Goal: Transaction & Acquisition: Purchase product/service

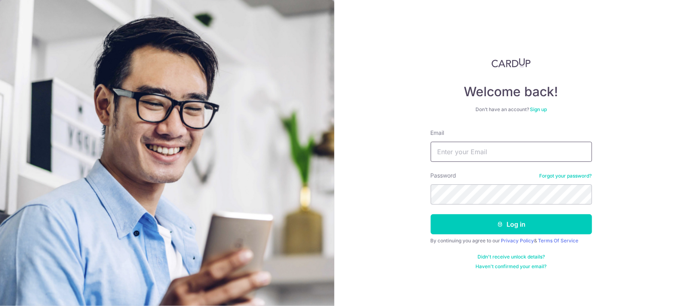
type input "b.lemont79@gmail.com"
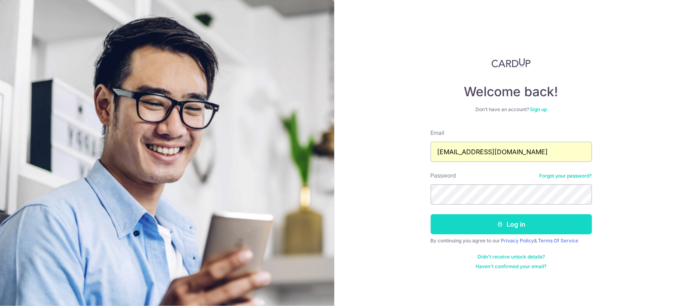
click at [522, 227] on button "Log in" at bounding box center [510, 224] width 161 height 20
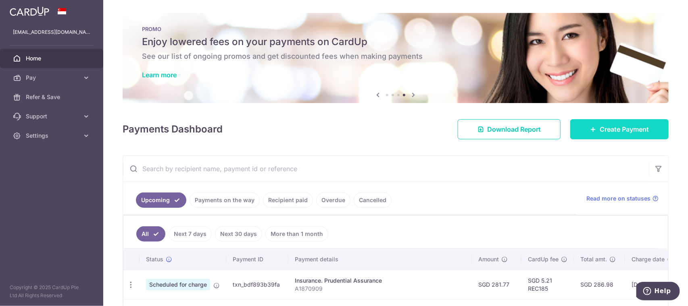
click at [609, 125] on span "Create Payment" at bounding box center [623, 130] width 49 height 10
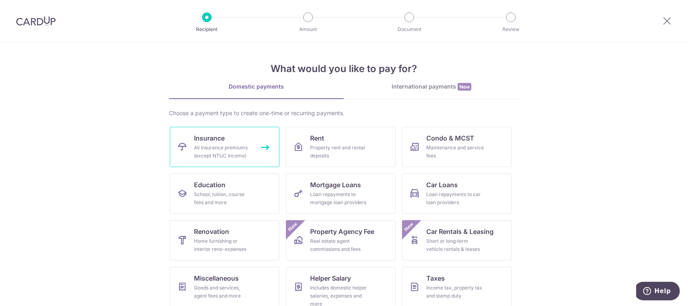
click at [212, 141] on span "Insurance" at bounding box center [209, 138] width 31 height 10
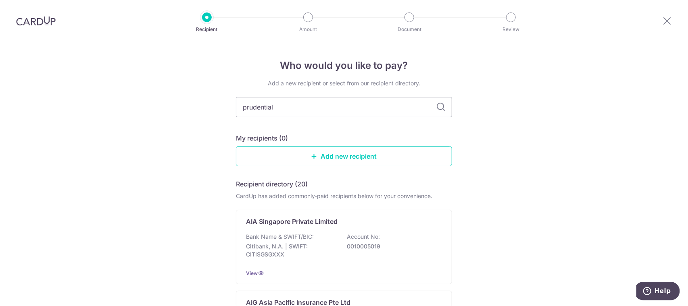
type input "prudential"
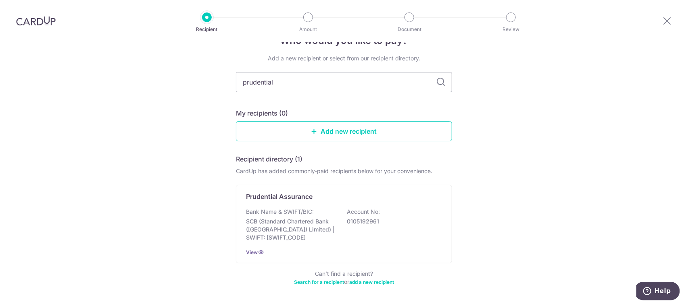
scroll to position [52, 0]
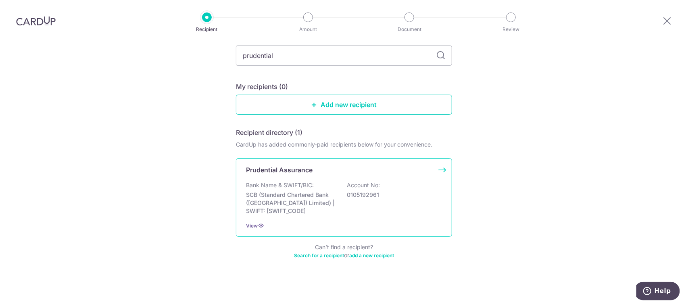
click at [299, 174] on div "Prudential Assurance Bank Name & SWIFT/BIC: SCB (Standard Chartered Bank (Singa…" at bounding box center [344, 197] width 216 height 79
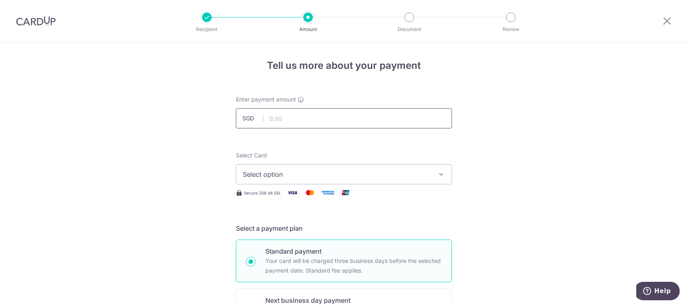
click at [343, 112] on input "text" at bounding box center [344, 118] width 216 height 20
type input "100,000.00"
click at [302, 170] on span "Select option" at bounding box center [337, 175] width 188 height 10
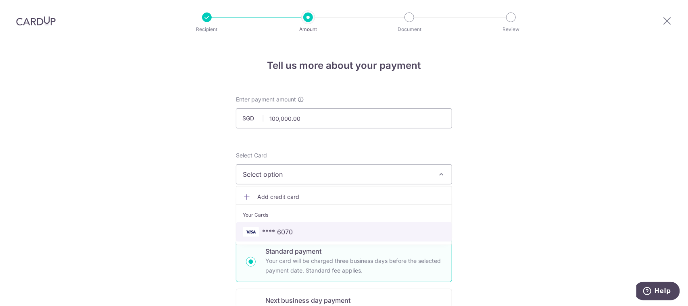
drag, startPoint x: 309, startPoint y: 230, endPoint x: 400, endPoint y: 175, distance: 106.7
click at [309, 230] on span "**** 6070" at bounding box center [344, 232] width 202 height 10
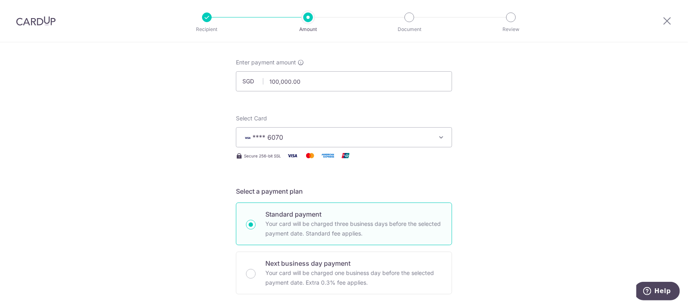
scroll to position [161, 0]
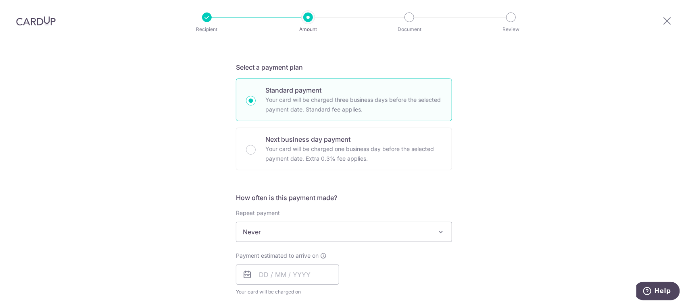
click at [294, 239] on span "Never" at bounding box center [343, 231] width 215 height 19
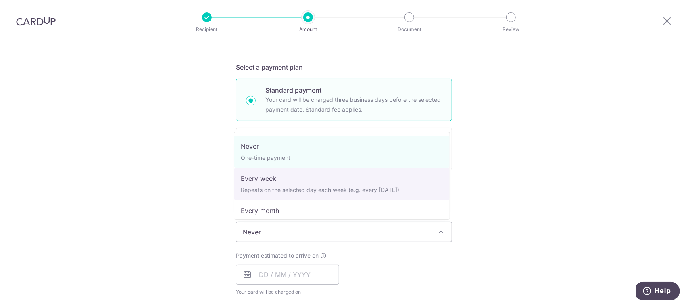
click at [505, 177] on div "Tell us more about your payment Enter payment amount SGD 100,000.00 100000.00 S…" at bounding box center [344, 245] width 688 height 729
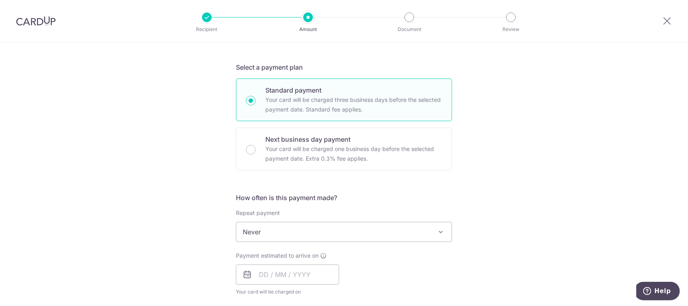
scroll to position [322, 0]
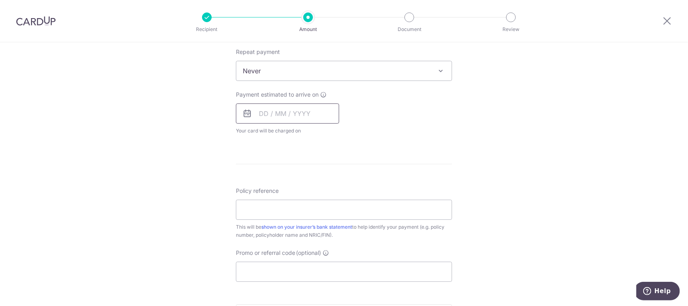
click at [281, 114] on input "text" at bounding box center [287, 114] width 103 height 20
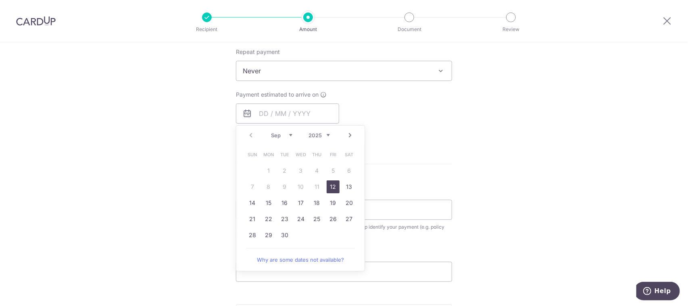
click at [336, 185] on link "12" at bounding box center [332, 187] width 13 height 13
type input "[DATE]"
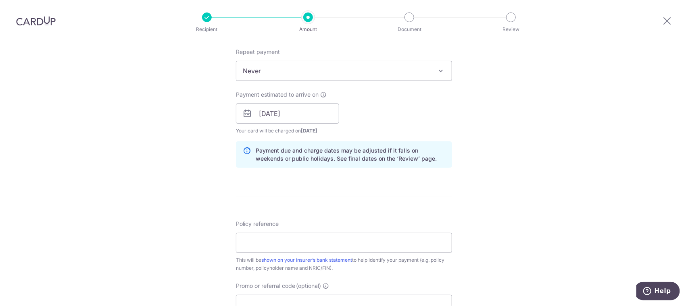
click at [506, 159] on div "Tell us more about your payment Enter payment amount SGD 100,000.00 100000.00 S…" at bounding box center [344, 101] width 688 height 762
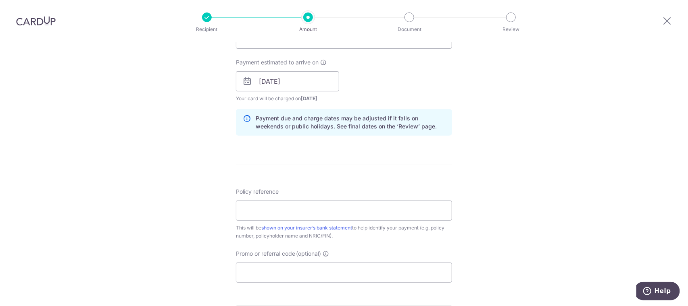
scroll to position [403, 0]
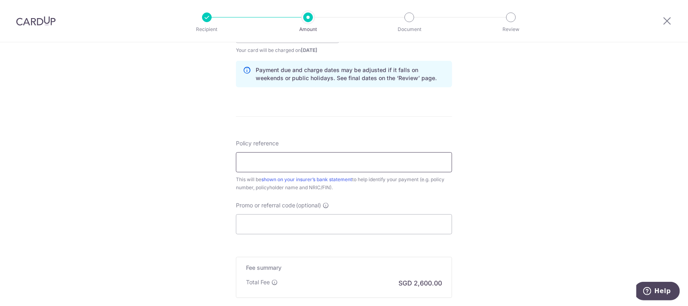
click at [265, 162] on input "Policy reference" at bounding box center [344, 162] width 216 height 20
type input "A4163473"
drag, startPoint x: 276, startPoint y: 222, endPoint x: 292, endPoint y: 219, distance: 16.0
click at [276, 222] on input "Promo or referral code (optional)" at bounding box center [344, 224] width 216 height 20
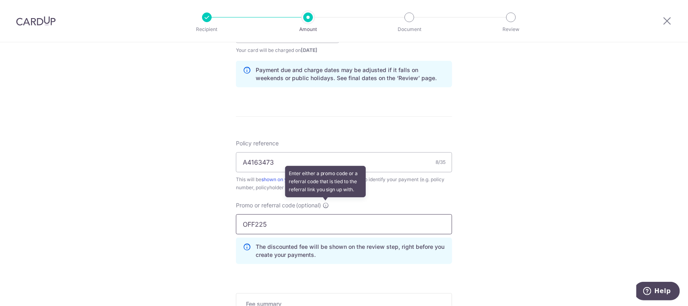
type input "OFF225"
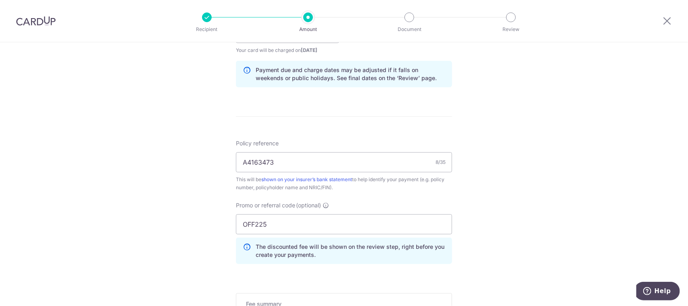
click at [437, 195] on div "Policy reference A4163473 8/35 This will be shown on your insurer’s bank statem…" at bounding box center [344, 204] width 216 height 131
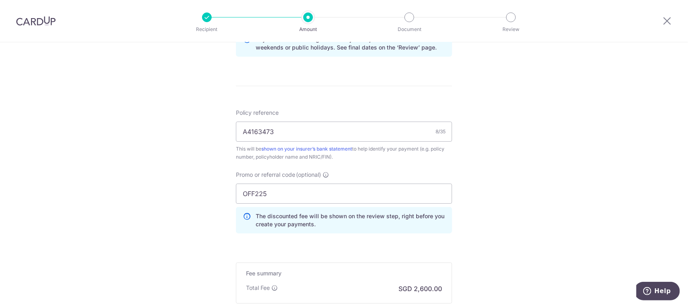
scroll to position [484, 0]
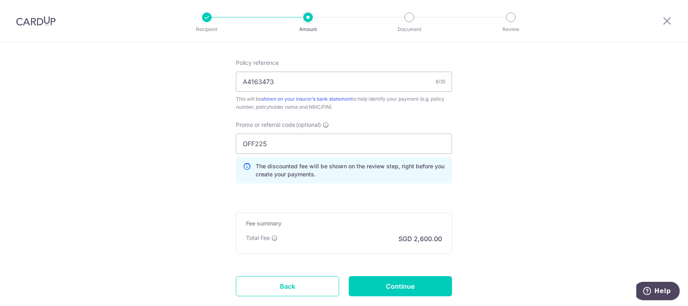
click at [405, 285] on input "Continue" at bounding box center [400, 286] width 103 height 20
type input "Create Schedule"
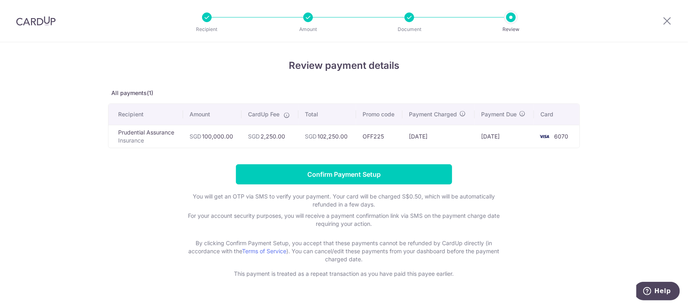
click at [533, 191] on form "Confirm Payment Setup You will get an OTP via SMS to verify your payment. Your …" at bounding box center [344, 221] width 472 height 114
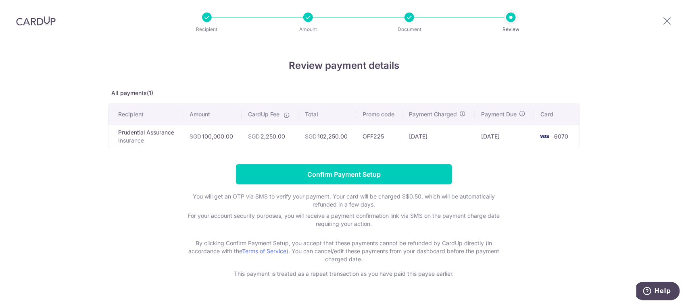
click at [533, 191] on form "Confirm Payment Setup You will get an OTP via SMS to verify your payment. Your …" at bounding box center [344, 221] width 472 height 114
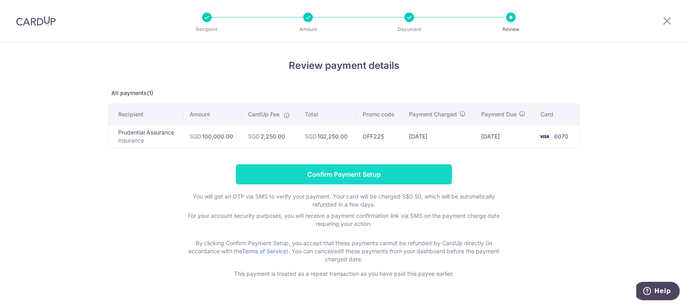
click at [341, 177] on input "Confirm Payment Setup" at bounding box center [344, 174] width 216 height 20
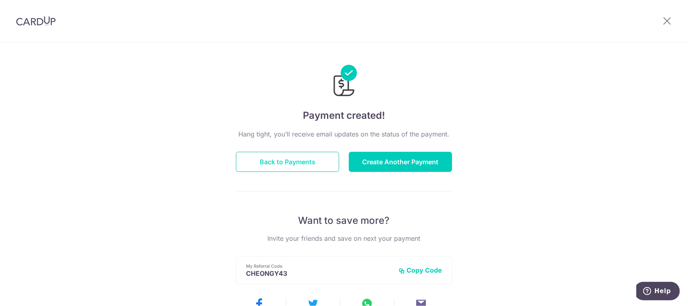
click at [284, 164] on button "Back to Payments" at bounding box center [287, 162] width 103 height 20
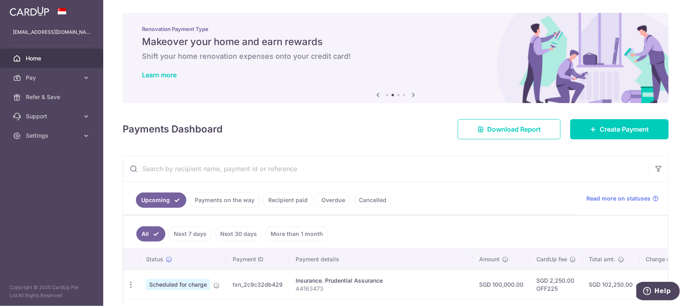
click at [409, 134] on div "Payments Dashboard Download Report Create Payment" at bounding box center [396, 127] width 546 height 23
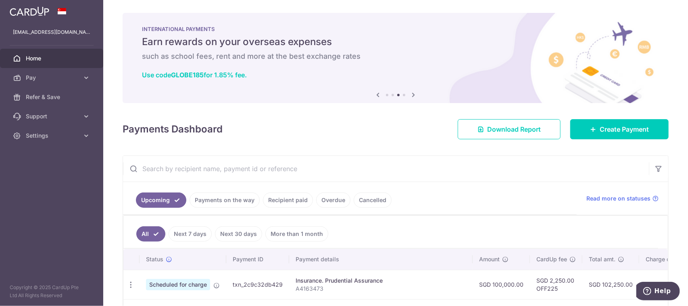
drag, startPoint x: 336, startPoint y: 130, endPoint x: 419, endPoint y: 132, distance: 83.0
click at [336, 130] on div "Payments Dashboard Download Report Create Payment" at bounding box center [396, 127] width 546 height 23
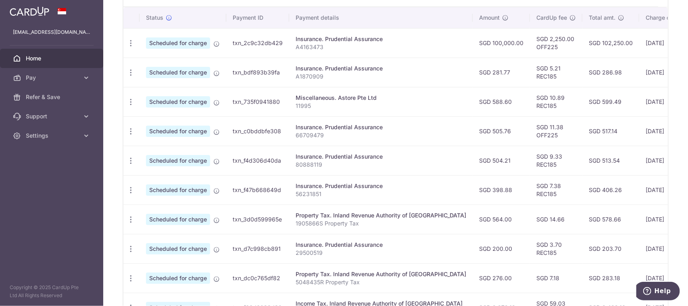
scroll to position [282, 0]
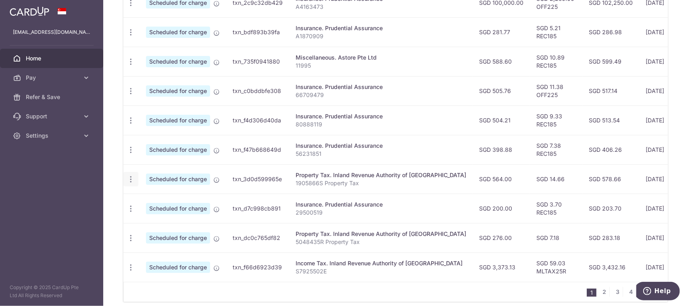
click at [131, 179] on icon "button" at bounding box center [131, 179] width 8 height 8
click at [156, 201] on span "Update payment" at bounding box center [173, 202] width 55 height 10
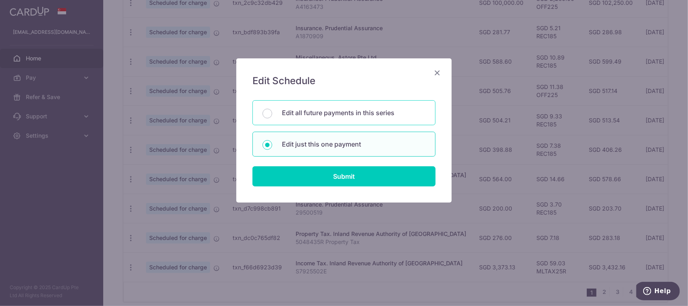
click at [335, 117] on p "Edit all future payments in this series" at bounding box center [353, 113] width 143 height 10
click at [272, 117] on input "Edit all future payments in this series" at bounding box center [267, 114] width 10 height 10
radio input "true"
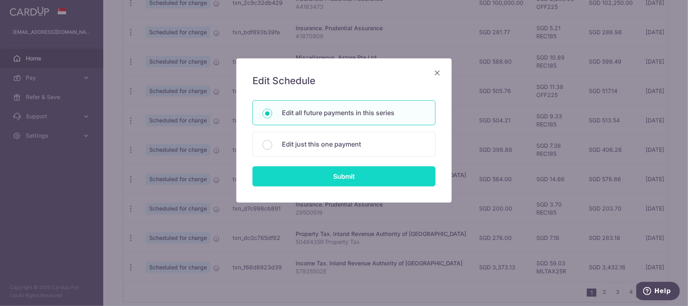
click at [342, 180] on input "Submit" at bounding box center [343, 176] width 183 height 20
radio input "true"
type input "564.00"
type input "1905866S"
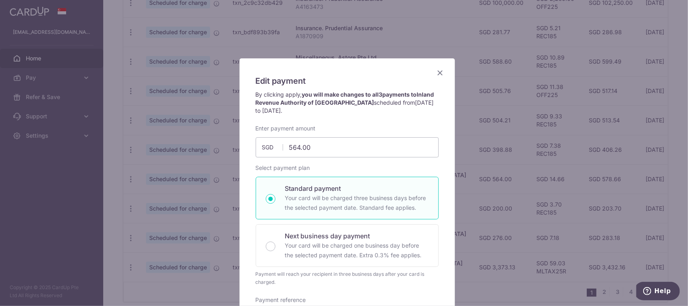
scroll to position [161, 0]
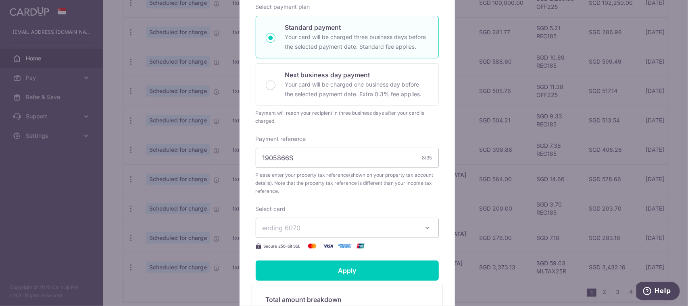
click at [343, 227] on span "ending 6070" at bounding box center [339, 228] width 155 height 10
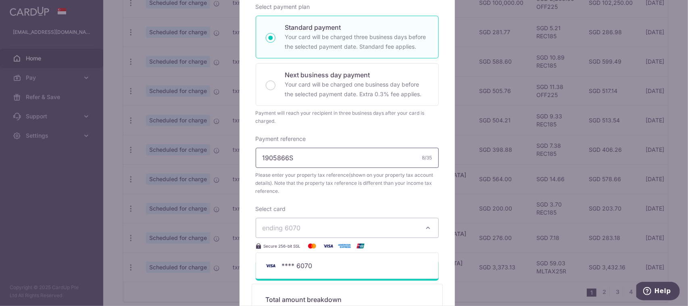
click at [335, 159] on input "1905866S" at bounding box center [347, 158] width 183 height 20
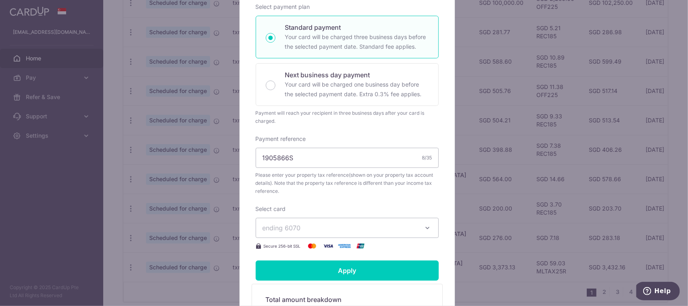
click at [369, 130] on div "Enter payment amount 564.00 564.00 SGD To change the payment amount, please can…" at bounding box center [347, 107] width 183 height 288
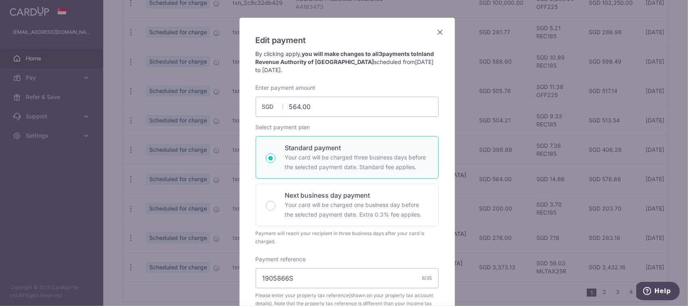
scroll to position [0, 0]
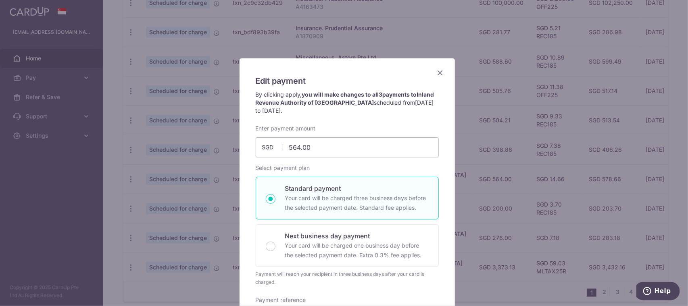
click at [435, 73] on icon "Close" at bounding box center [440, 73] width 10 height 10
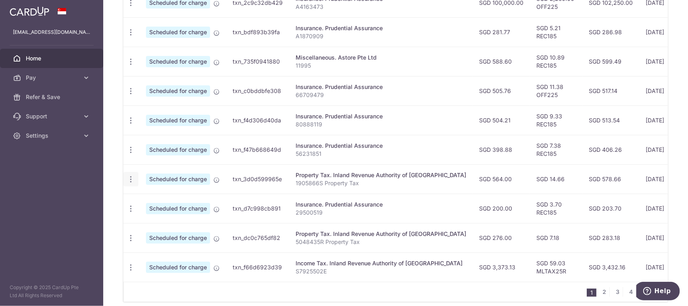
click at [130, 180] on icon "button" at bounding box center [131, 179] width 8 height 8
click at [150, 201] on span "Update payment" at bounding box center [173, 202] width 55 height 10
radio input "true"
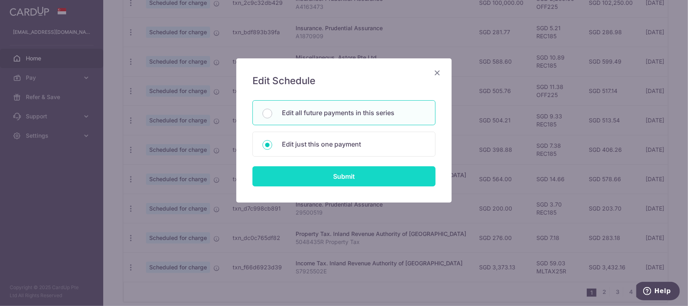
click at [336, 169] on input "Submit" at bounding box center [343, 176] width 183 height 20
radio input "true"
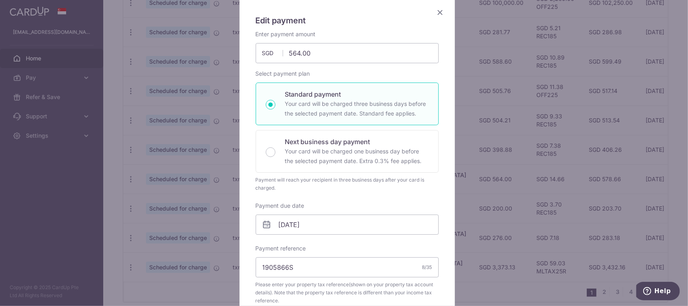
scroll to position [202, 0]
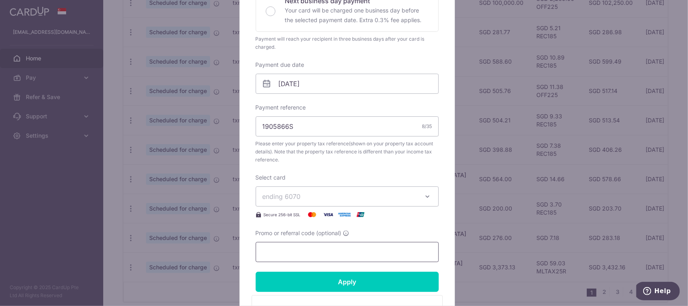
click at [339, 256] on input "Promo or referral code (optional)" at bounding box center [347, 252] width 183 height 20
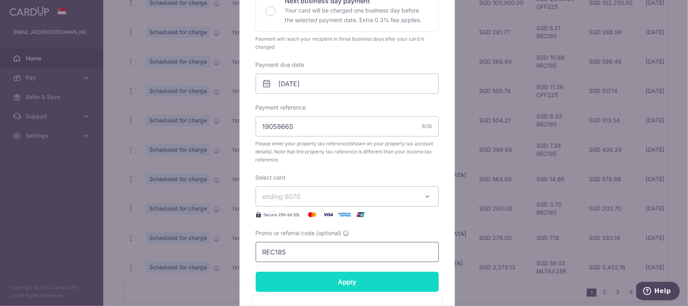
type input "REC185"
click at [353, 274] on input "Apply" at bounding box center [347, 282] width 183 height 20
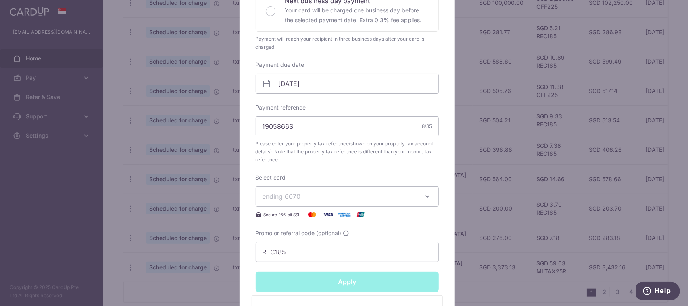
type input "Successfully Applied"
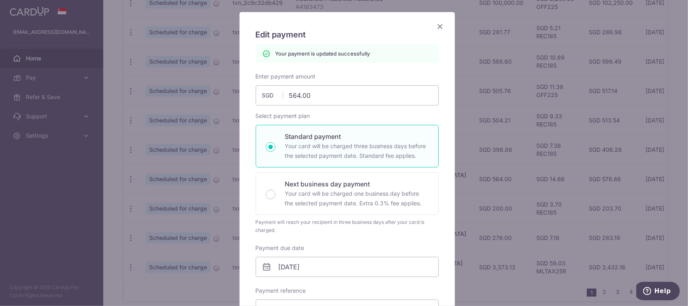
scroll to position [0, 0]
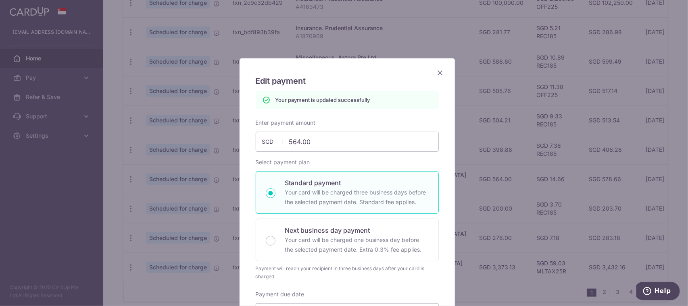
click at [436, 70] on icon "Close" at bounding box center [440, 73] width 10 height 10
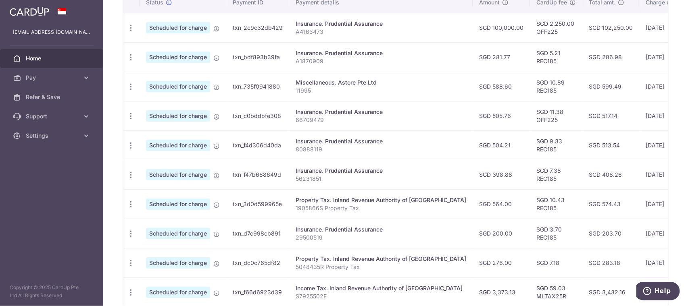
scroll to position [292, 0]
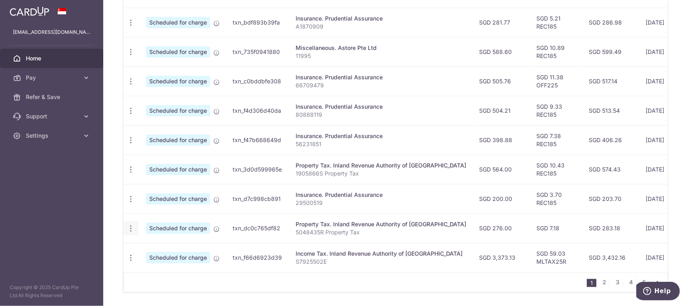
click at [131, 228] on icon "button" at bounding box center [131, 228] width 8 height 8
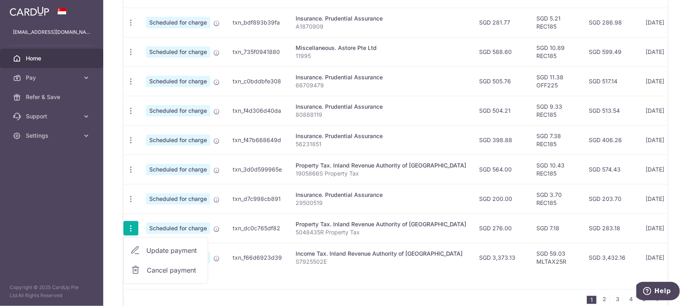
drag, startPoint x: 156, startPoint y: 251, endPoint x: 163, endPoint y: 247, distance: 7.6
click at [156, 251] on span "Update payment" at bounding box center [173, 251] width 55 height 10
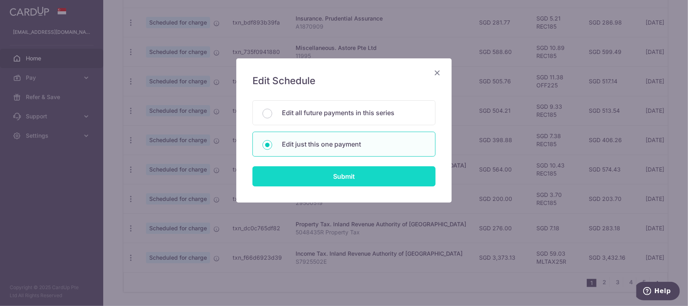
click at [367, 177] on input "Submit" at bounding box center [343, 176] width 183 height 20
radio input "true"
type input "276.00"
type input "[DATE]"
type input "5048435R"
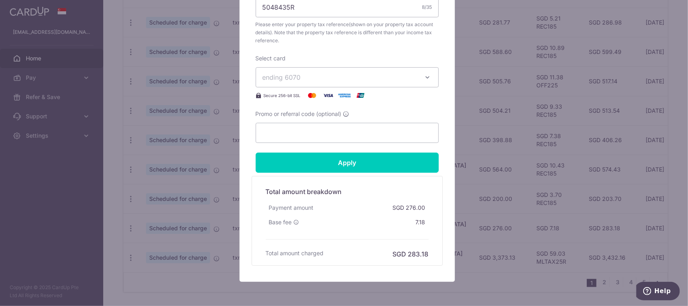
scroll to position [354, 0]
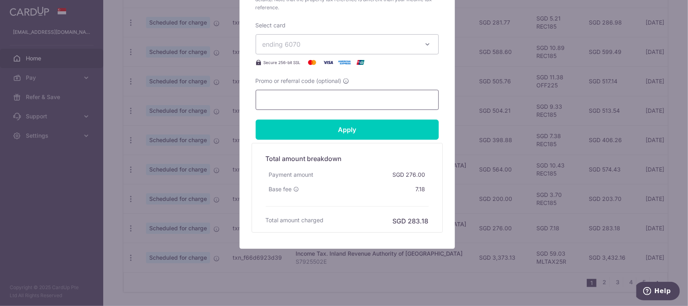
click at [344, 102] on input "Promo or referral code (optional)" at bounding box center [347, 100] width 183 height 20
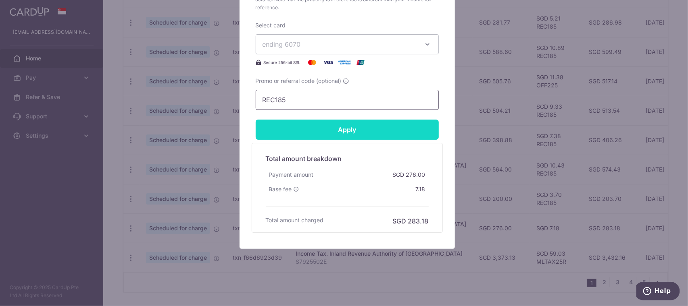
type input "REC185"
click at [359, 132] on input "Apply" at bounding box center [347, 130] width 183 height 20
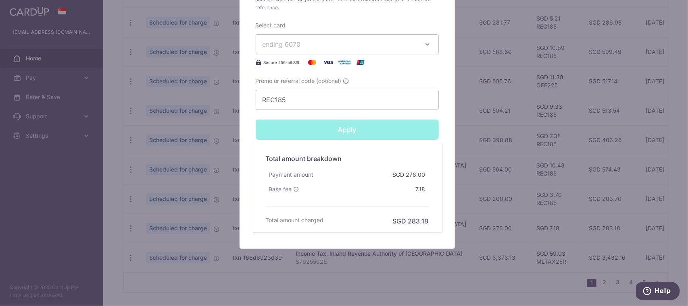
type input "Successfully Applied"
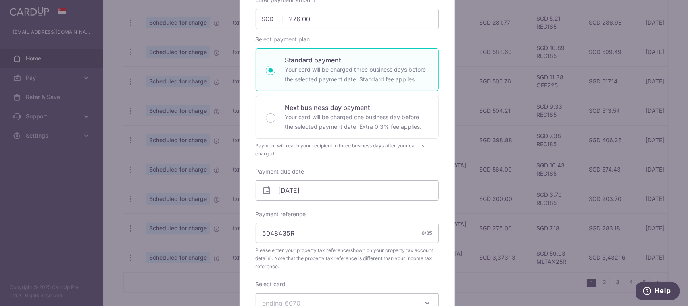
scroll to position [60, 0]
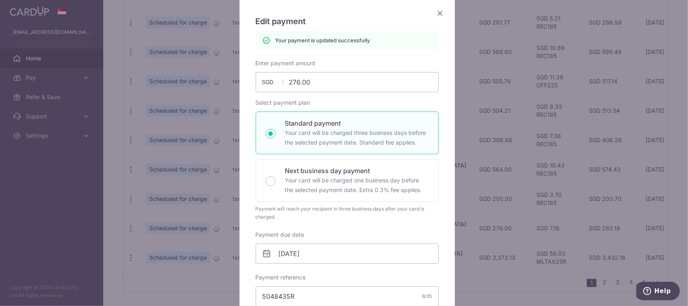
click at [441, 12] on icon "Close" at bounding box center [440, 13] width 10 height 10
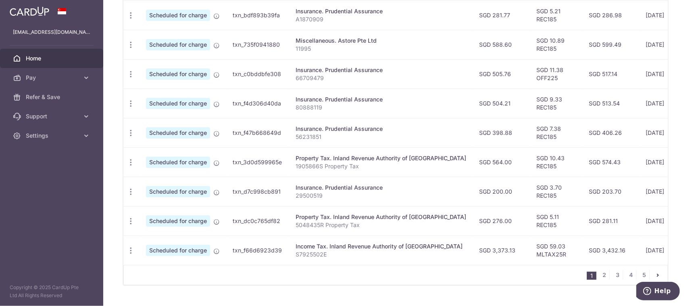
scroll to position [319, 0]
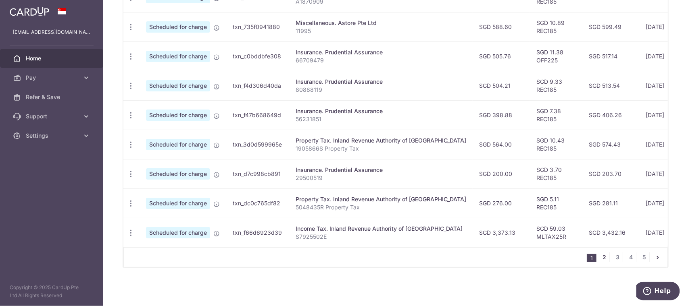
drag, startPoint x: 598, startPoint y: 257, endPoint x: 292, endPoint y: 162, distance: 320.7
click at [599, 257] on link "2" at bounding box center [604, 258] width 10 height 10
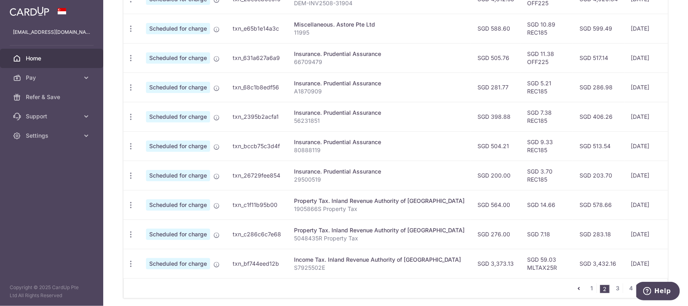
scroll to position [305, 0]
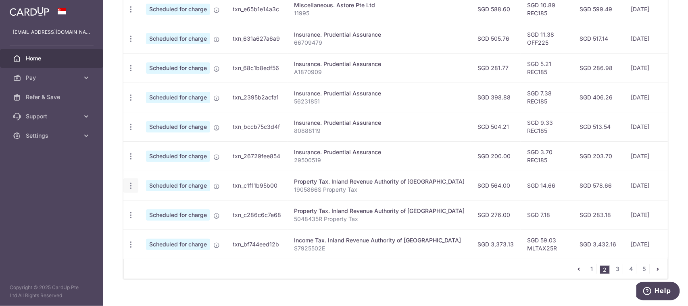
click at [131, 183] on icon "button" at bounding box center [131, 186] width 8 height 8
click at [170, 207] on span "Update payment" at bounding box center [173, 208] width 55 height 10
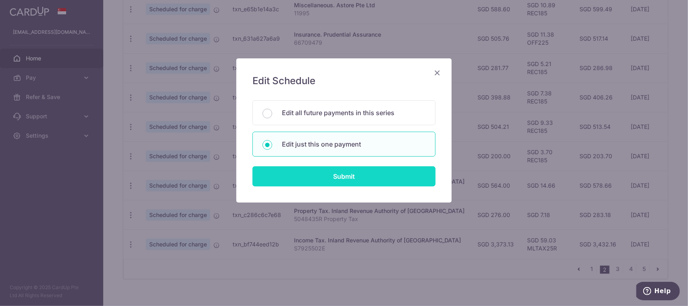
click at [360, 177] on input "Submit" at bounding box center [343, 176] width 183 height 20
radio input "true"
type input "564.00"
type input "[DATE]"
type input "1905866S"
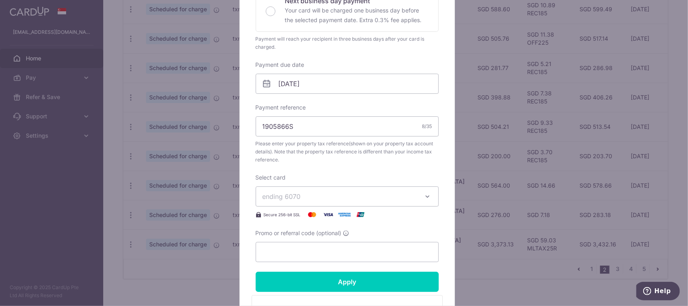
scroll to position [354, 0]
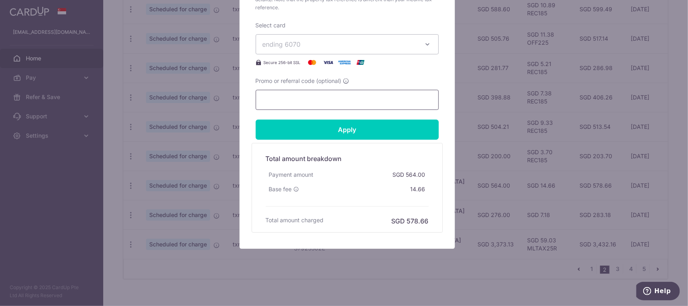
click at [345, 105] on input "Promo or referral code (optional)" at bounding box center [347, 100] width 183 height 20
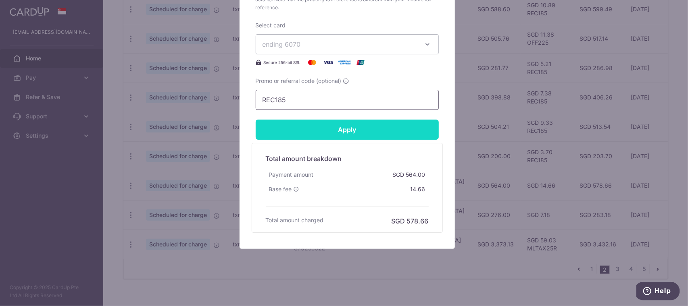
type input "REC185"
click at [333, 131] on input "Apply" at bounding box center [347, 130] width 183 height 20
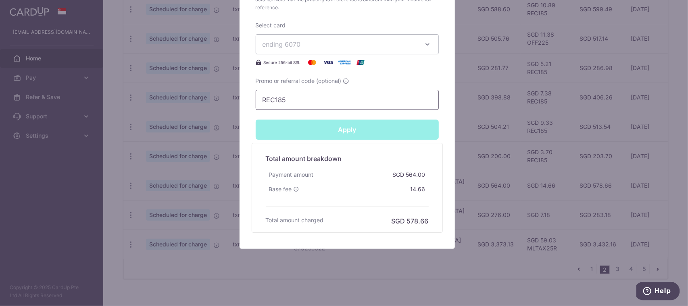
type input "Successfully Applied"
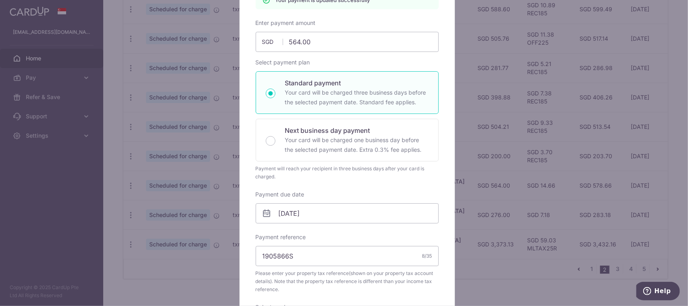
scroll to position [19, 0]
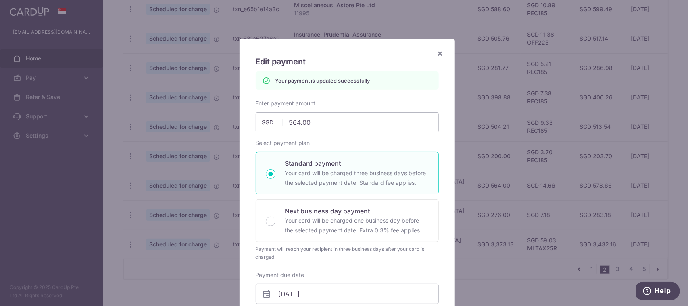
click at [437, 55] on icon "Close" at bounding box center [440, 53] width 10 height 10
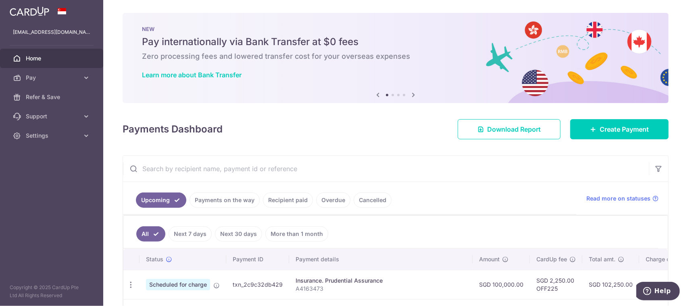
scroll to position [319, 0]
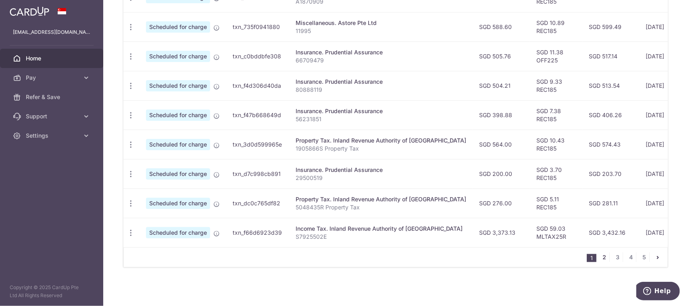
click at [600, 257] on link "2" at bounding box center [604, 258] width 10 height 10
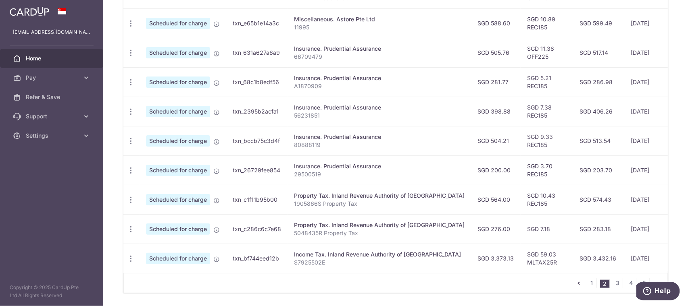
scroll to position [305, 0]
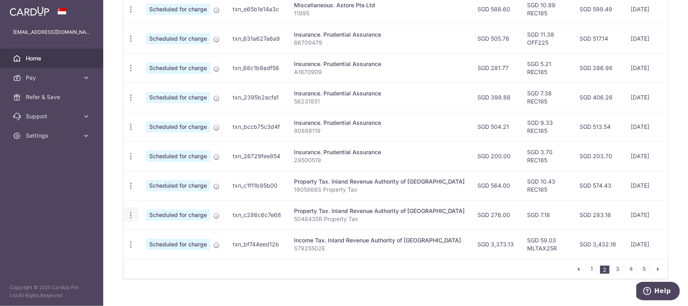
click at [131, 214] on icon "button" at bounding box center [131, 215] width 8 height 8
click at [164, 237] on span "Update payment" at bounding box center [173, 238] width 55 height 10
radio input "true"
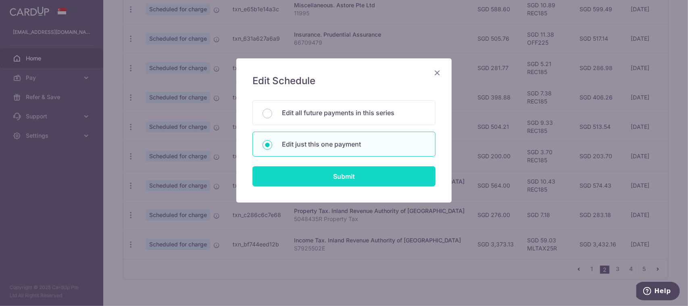
click at [350, 169] on input "Submit" at bounding box center [343, 176] width 183 height 20
radio input "true"
type input "276.00"
type input "23/10/2025"
type input "5048435R"
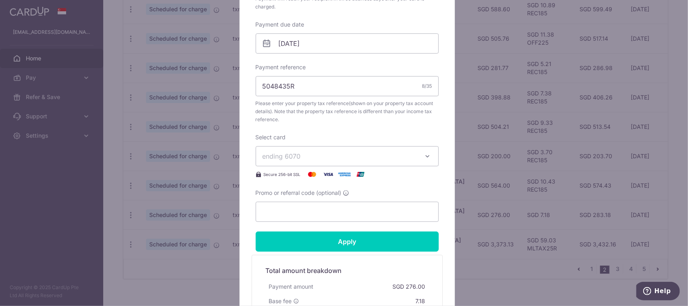
scroll to position [354, 0]
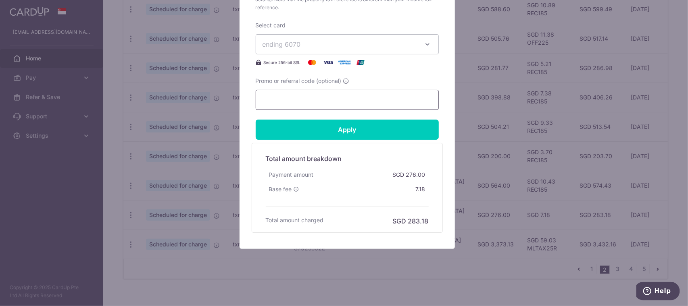
click at [326, 104] on input "Promo or referral code (optional)" at bounding box center [347, 100] width 183 height 20
paste input "REC185"
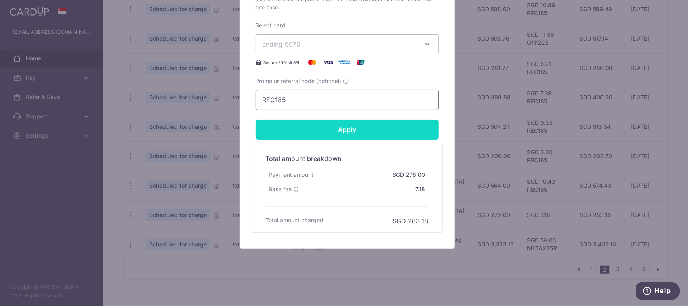
type input "REC185"
click at [335, 127] on input "Apply" at bounding box center [347, 130] width 183 height 20
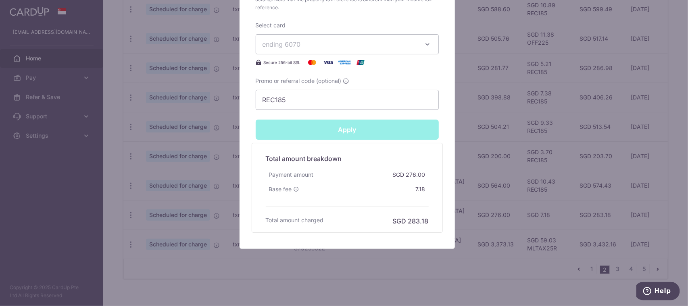
type input "Successfully Applied"
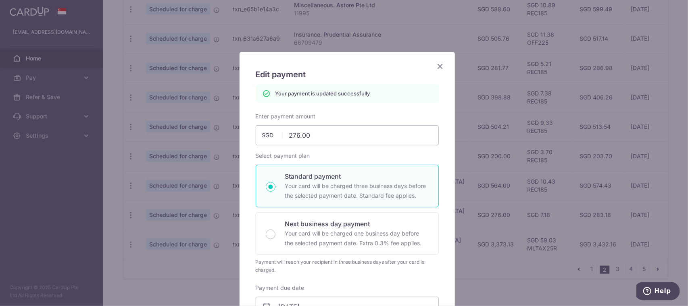
scroll to position [0, 0]
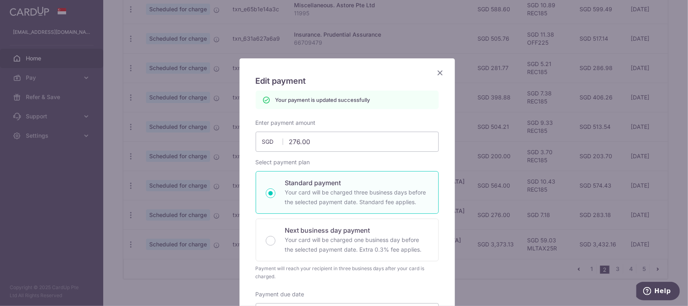
click at [436, 71] on icon "Close" at bounding box center [440, 73] width 10 height 10
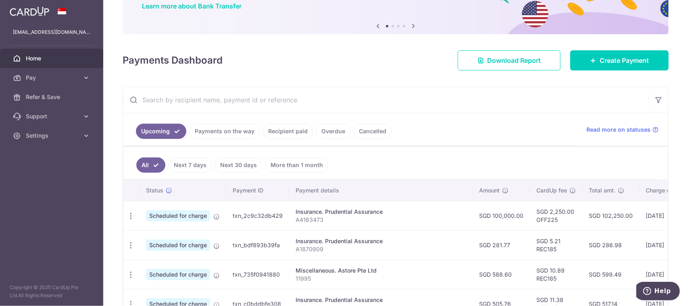
scroll to position [121, 0]
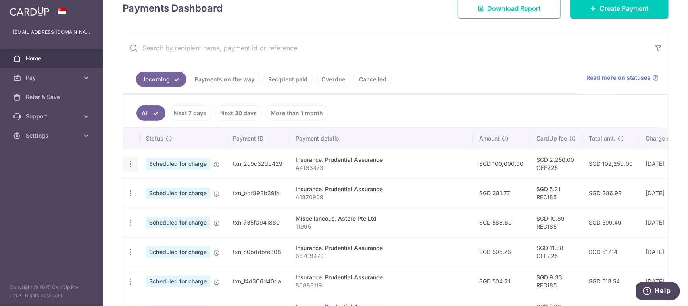
click at [134, 162] on icon "button" at bounding box center [131, 164] width 8 height 8
click at [170, 187] on span "Update payment" at bounding box center [173, 186] width 55 height 10
radio input "true"
type input "100,000.00"
type input "[DATE]"
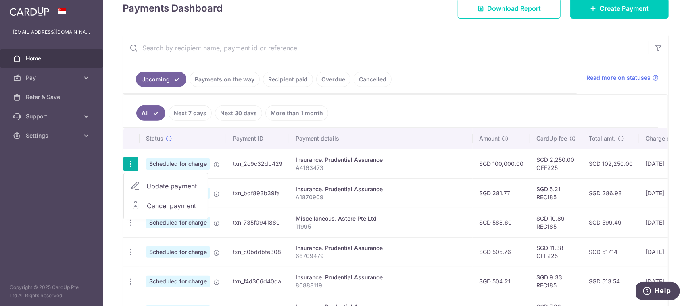
type input "A4163473"
type input "OFF225"
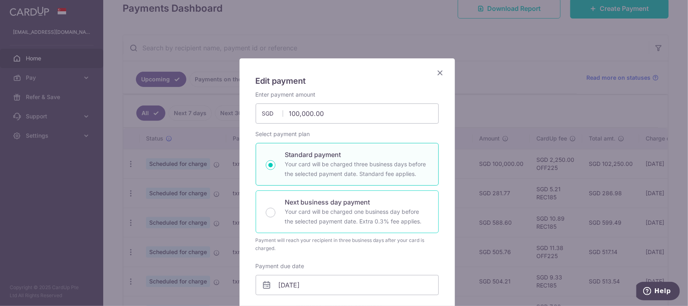
click at [337, 203] on p "Next business day payment" at bounding box center [356, 202] width 143 height 10
click at [275, 208] on input "Next business day payment Your card will be charged one business day before the…" at bounding box center [271, 213] width 10 height 10
radio input "false"
radio input "true"
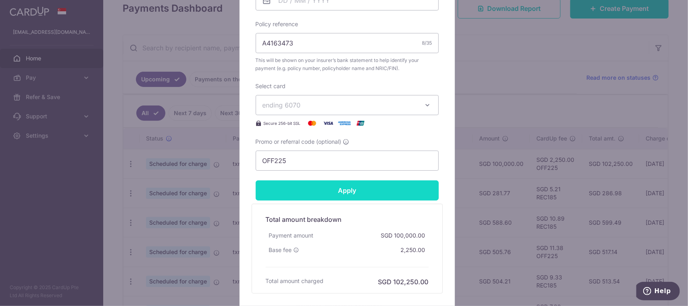
scroll to position [314, 0]
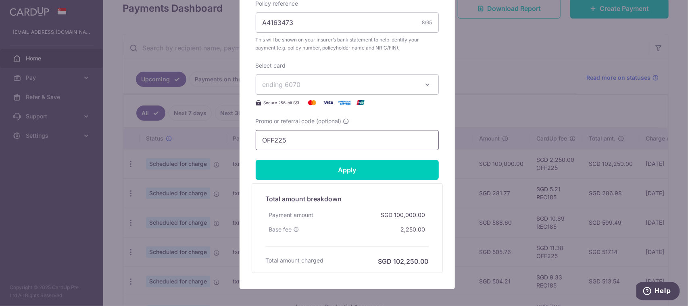
drag, startPoint x: 292, startPoint y: 138, endPoint x: 233, endPoint y: 140, distance: 59.3
click at [233, 140] on div "Edit payment By clicking apply, you will make changes to all payments to Pruden…" at bounding box center [344, 153] width 688 height 306
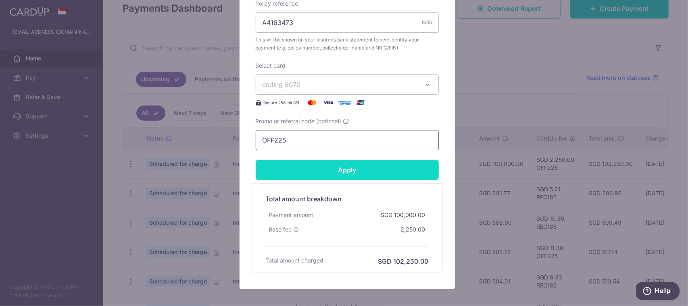
paste input "REC18"
type input "REC185"
click at [312, 170] on input "Apply" at bounding box center [347, 170] width 183 height 20
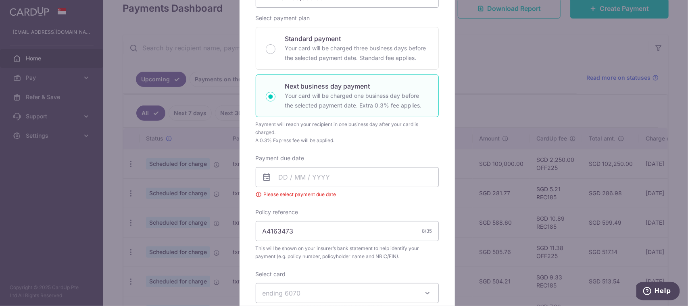
scroll to position [2, 0]
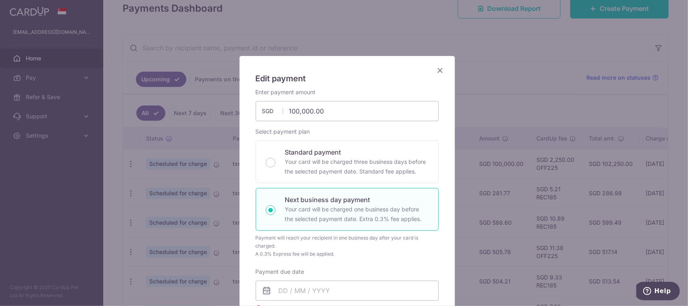
click at [437, 71] on icon "Close" at bounding box center [440, 70] width 10 height 10
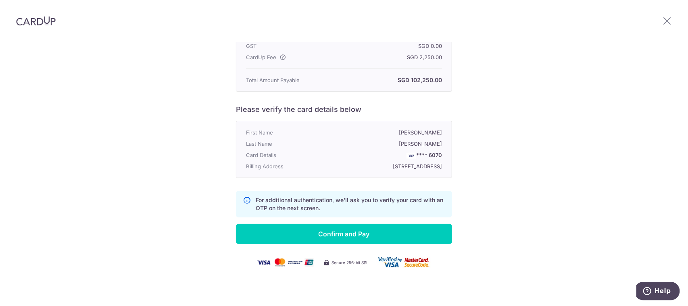
scroll to position [151, 0]
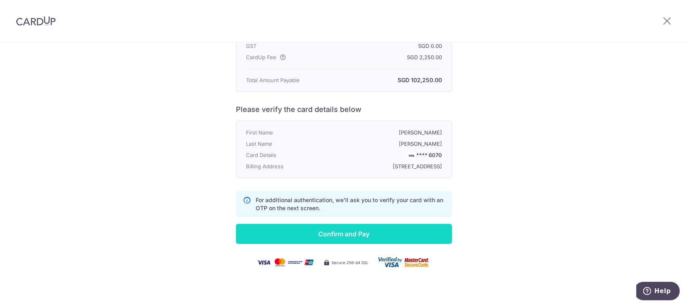
click at [363, 234] on input "Confirm and Pay" at bounding box center [344, 234] width 216 height 20
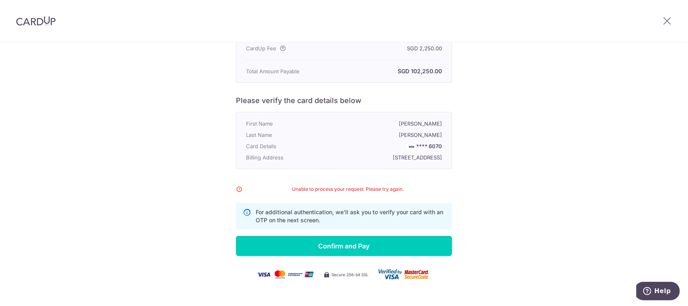
click at [447, 111] on div "Please verify the card details below First Name [PERSON_NAME] Last Name [PERSON…" at bounding box center [344, 132] width 216 height 73
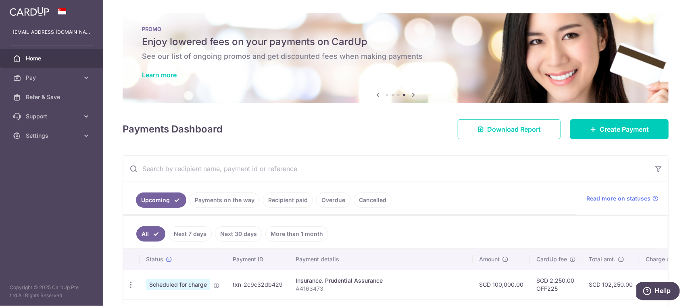
click at [483, 188] on ul "Upcoming Payments on the way Recipient paid Overdue Cancelled" at bounding box center [349, 198] width 453 height 33
